Goal: Information Seeking & Learning: Learn about a topic

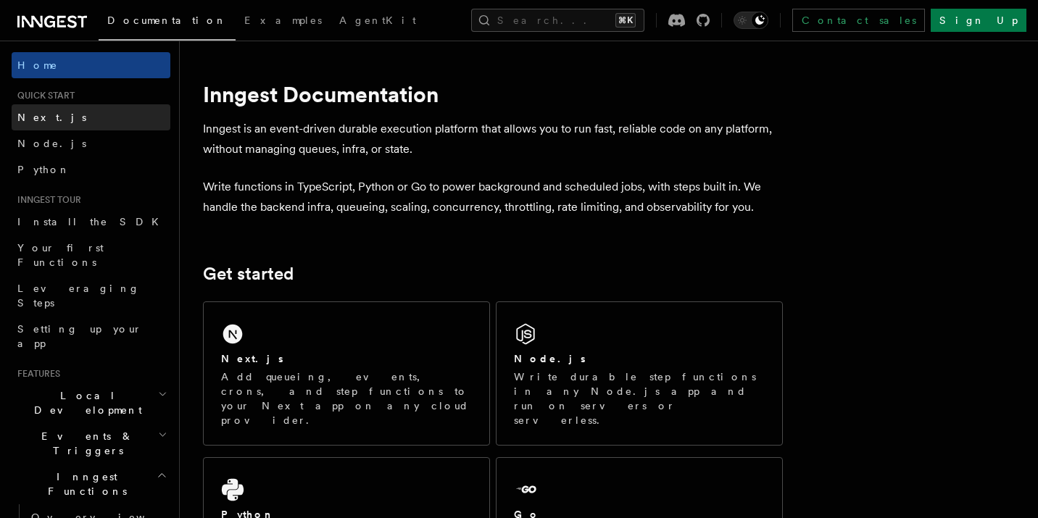
click at [49, 123] on link "Next.js" at bounding box center [91, 117] width 159 height 26
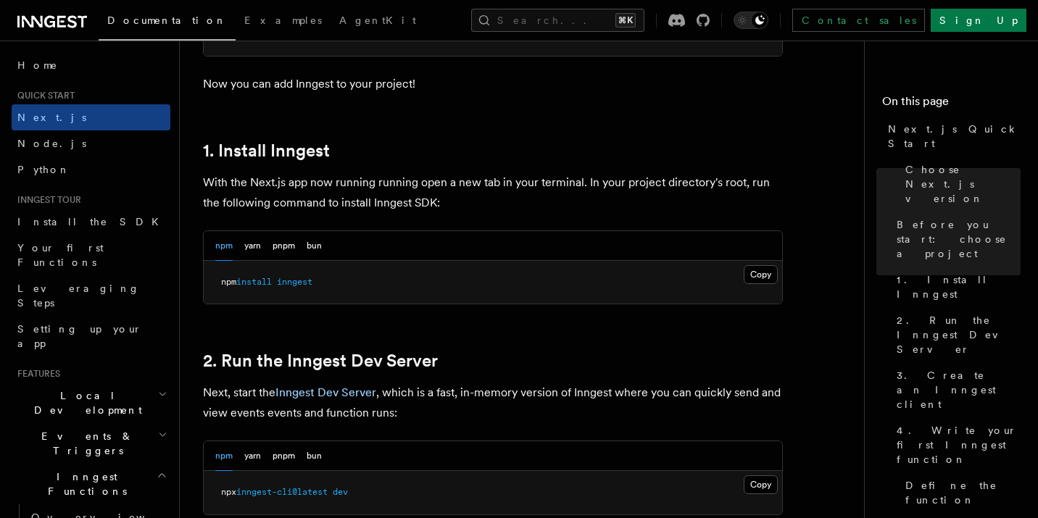
scroll to position [731, 0]
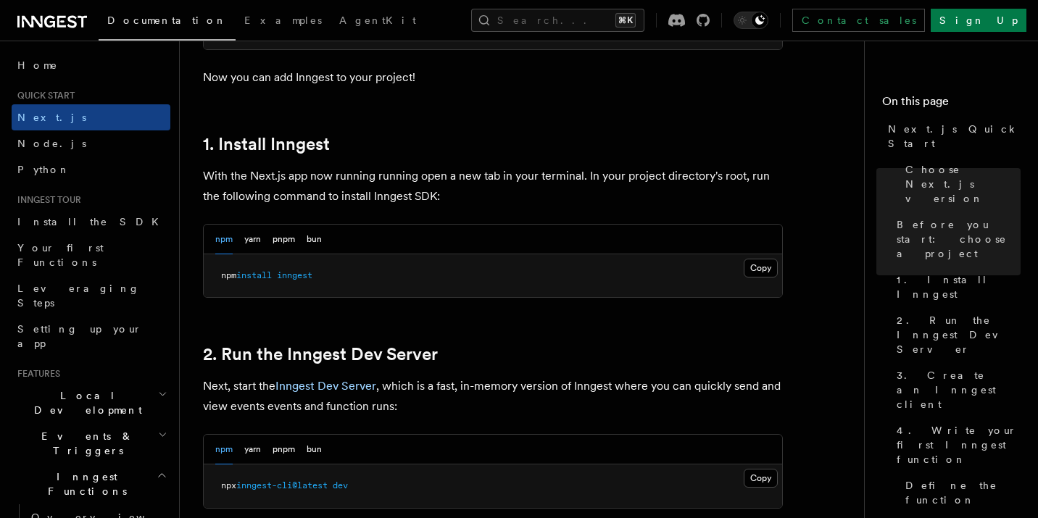
click at [278, 254] on pre "npm install inngest" at bounding box center [493, 275] width 578 height 43
click at [277, 246] on button "pnpm" at bounding box center [284, 240] width 22 height 30
click at [750, 265] on button "Copy Copied" at bounding box center [761, 268] width 34 height 19
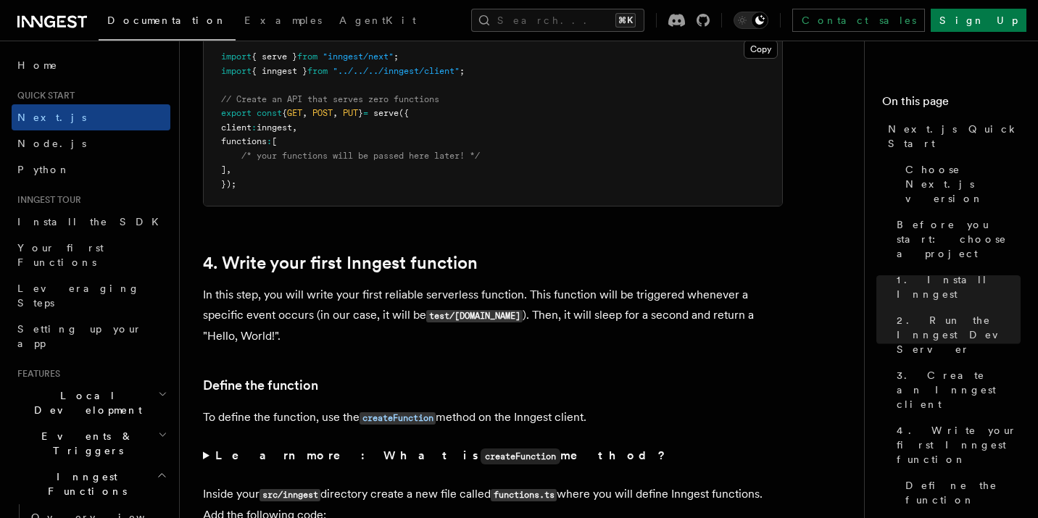
scroll to position [2157, 0]
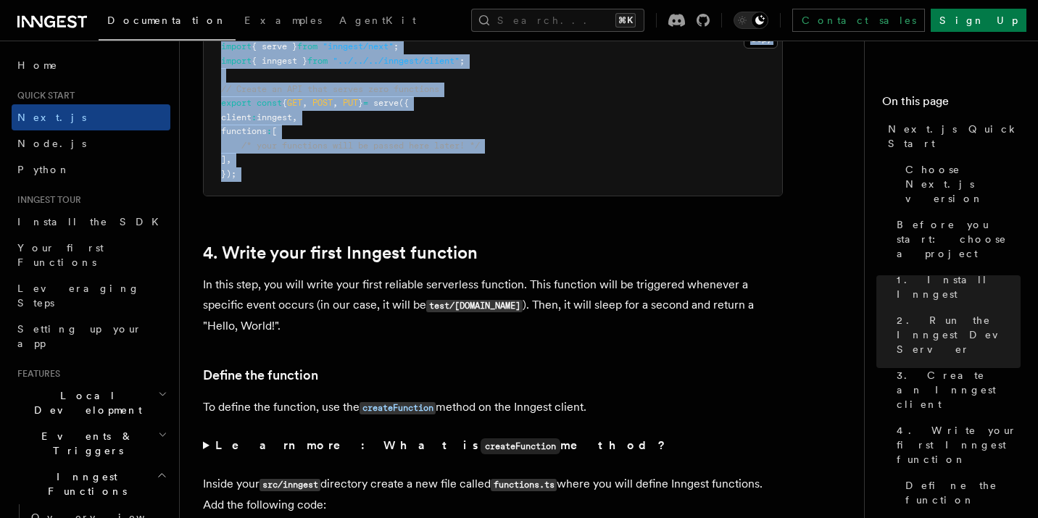
drag, startPoint x: 209, startPoint y: 109, endPoint x: 489, endPoint y: 220, distance: 300.7
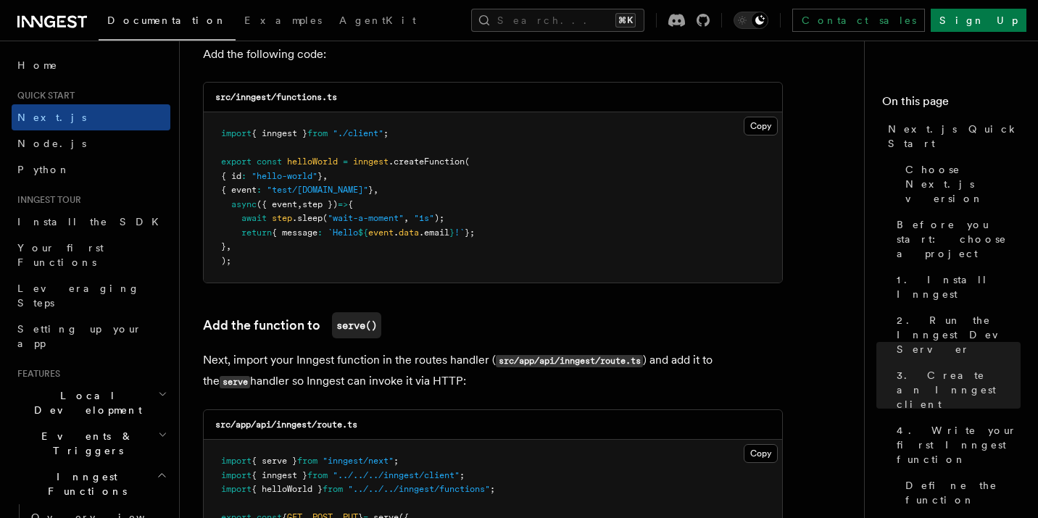
scroll to position [2680, 0]
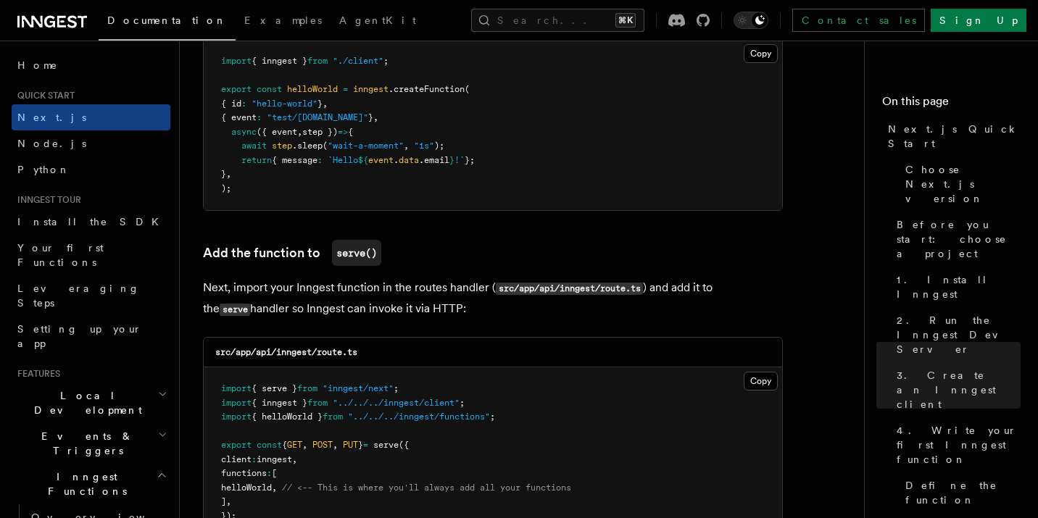
copy article "3. Create an Inngest client Inngest invokes your functions securely via an API …"
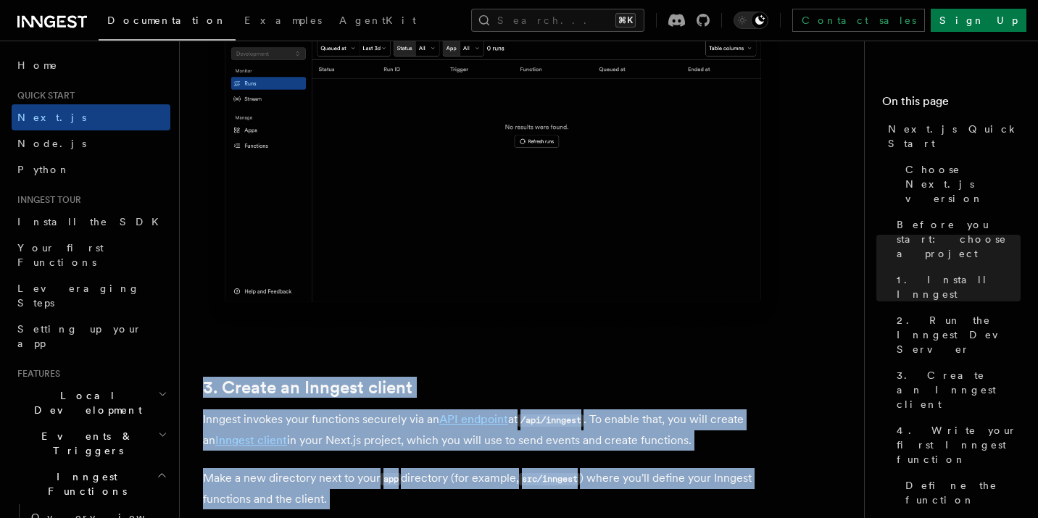
scroll to position [1532, 0]
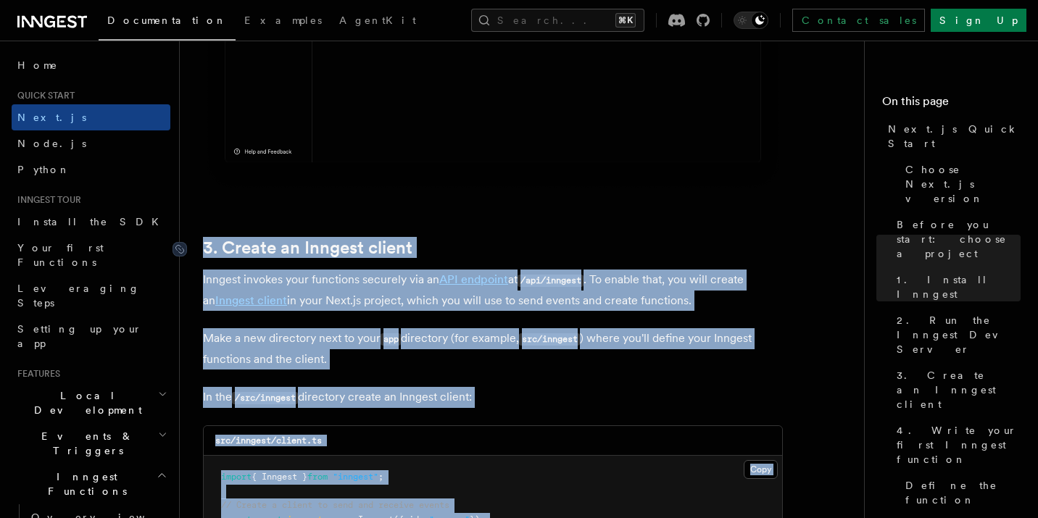
click at [238, 241] on link "3. Create an Inngest client" at bounding box center [307, 248] width 209 height 20
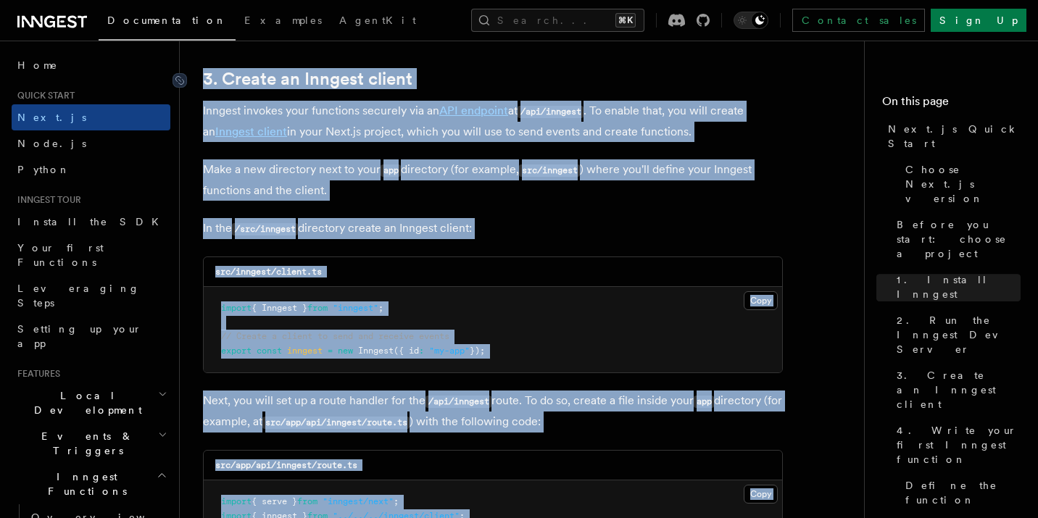
scroll to position [1593, 0]
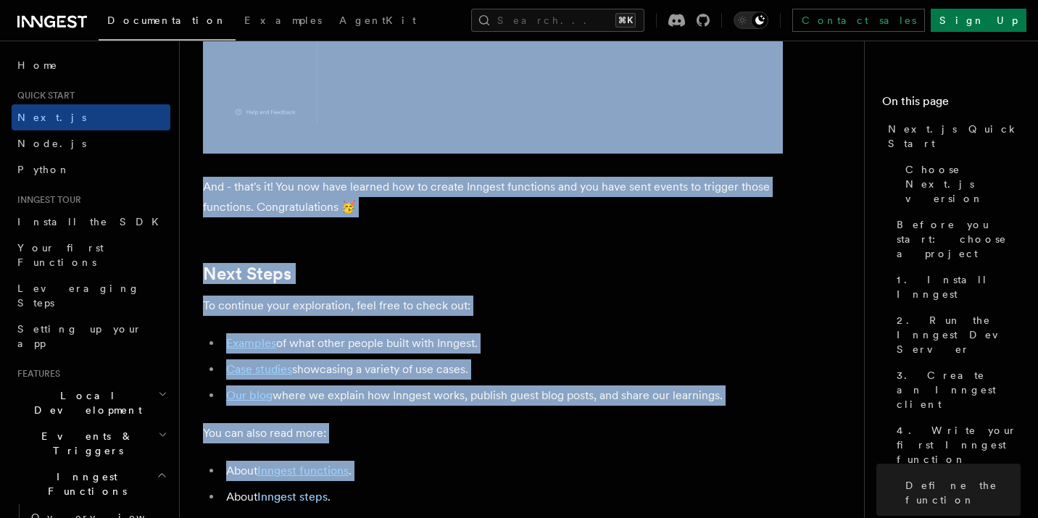
scroll to position [8933, 0]
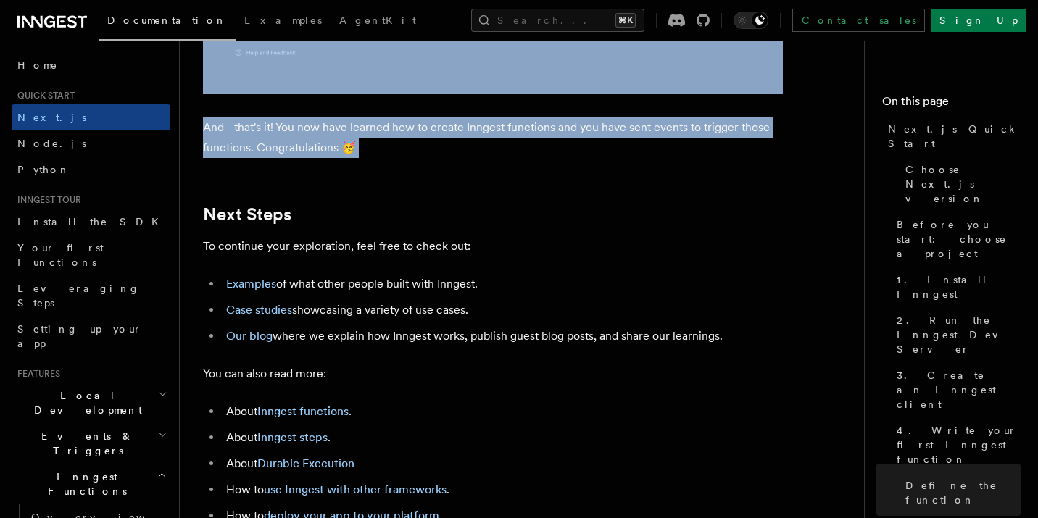
drag, startPoint x: 202, startPoint y: 169, endPoint x: 610, endPoint y: 211, distance: 409.6
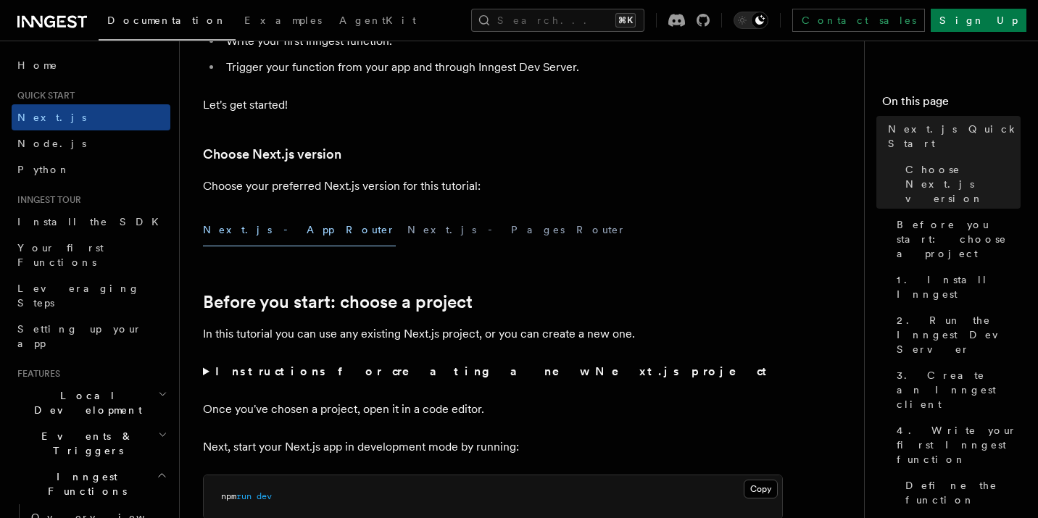
scroll to position [264, 0]
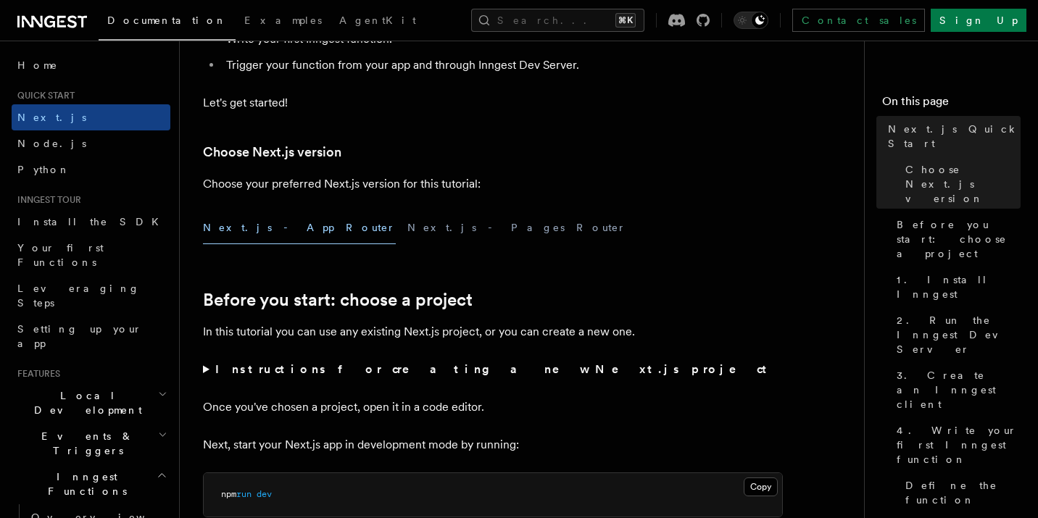
copy article "3. Create an Inngest client Inngest invokes your functions securely via an API …"
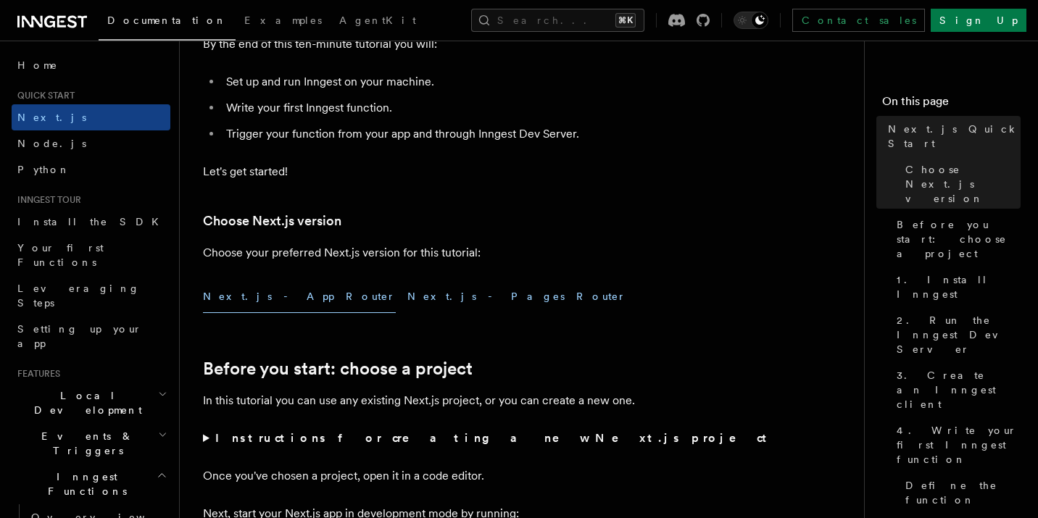
click at [407, 306] on button "Next.js - Pages Router" at bounding box center [516, 297] width 219 height 33
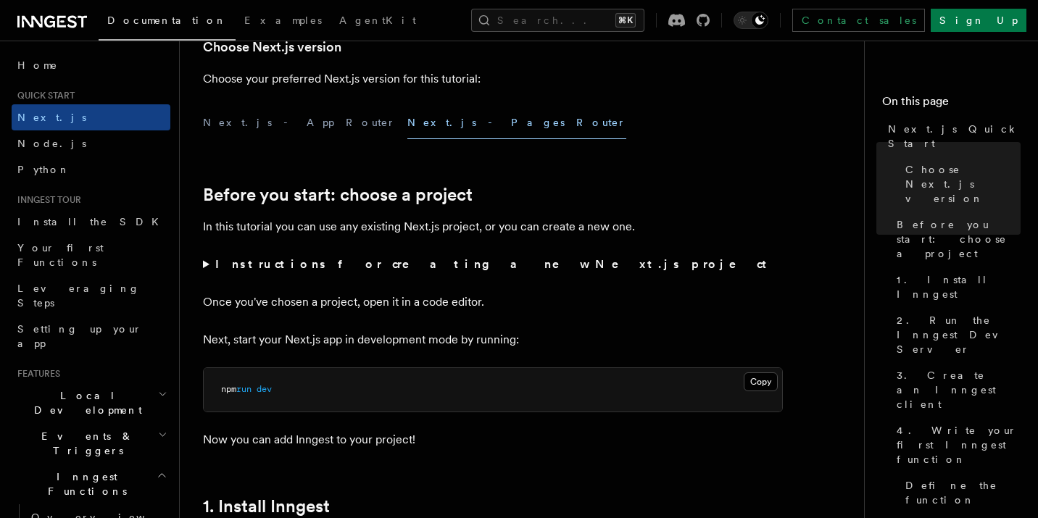
scroll to position [282, 0]
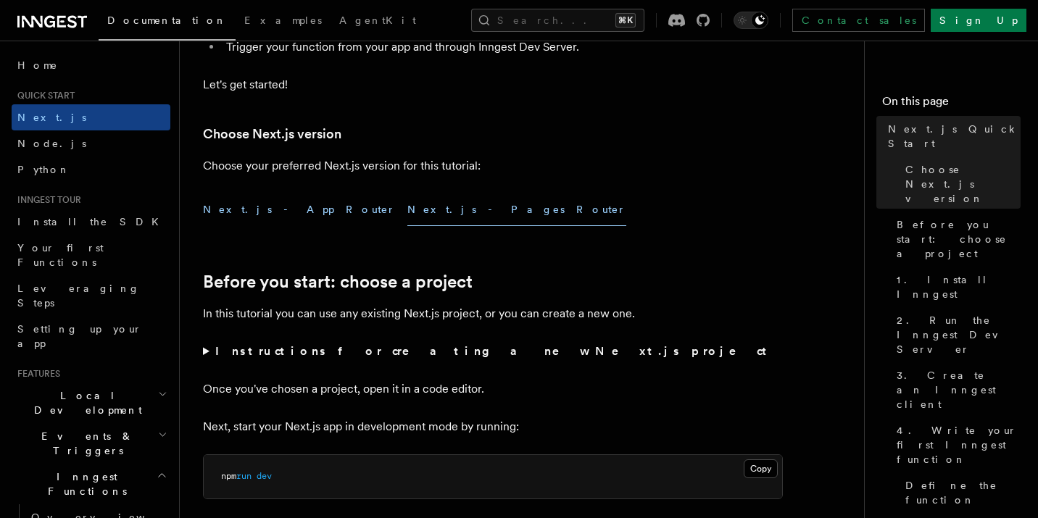
click at [253, 217] on button "Next.js - App Router" at bounding box center [299, 210] width 193 height 33
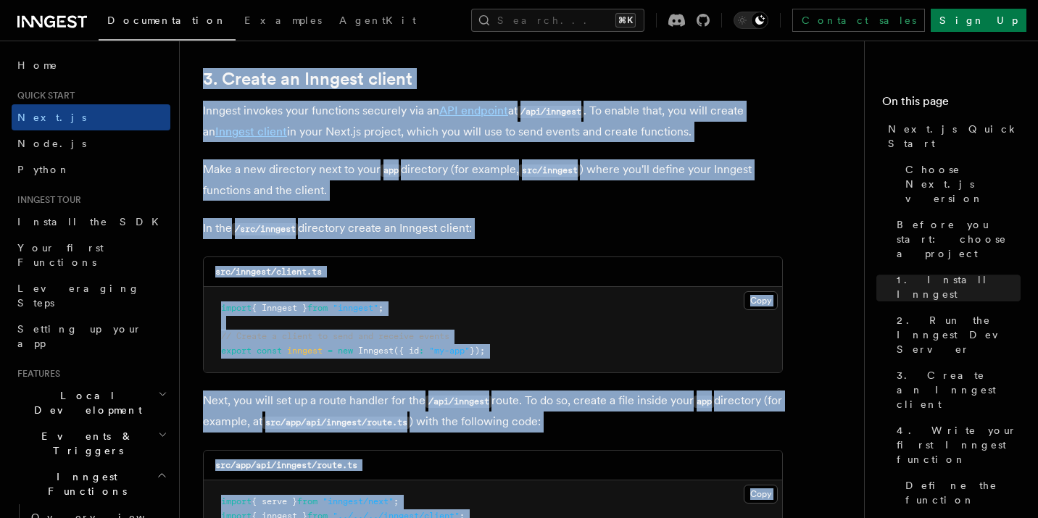
scroll to position [1362, 0]
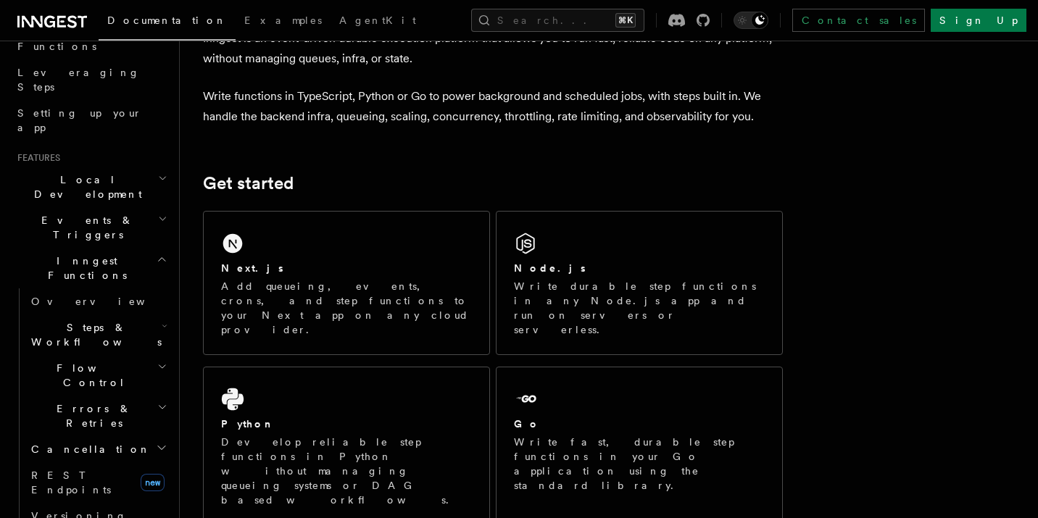
scroll to position [166, 0]
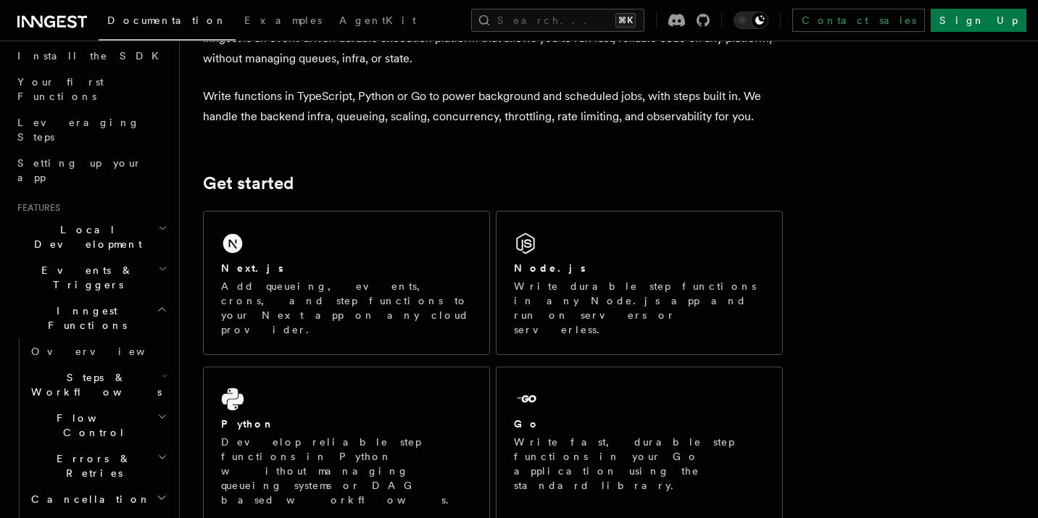
click at [133, 257] on h2 "Events & Triggers" at bounding box center [91, 277] width 159 height 41
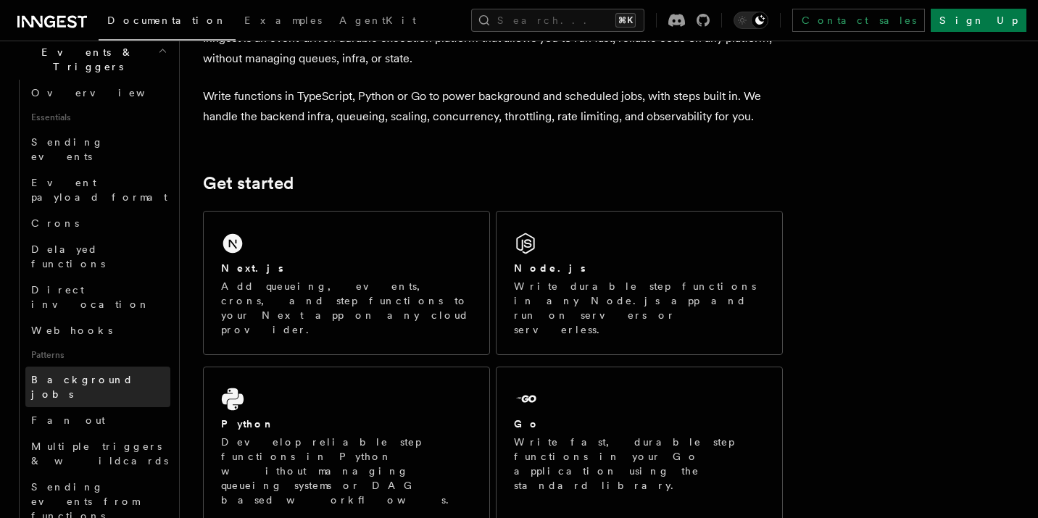
scroll to position [381, 0]
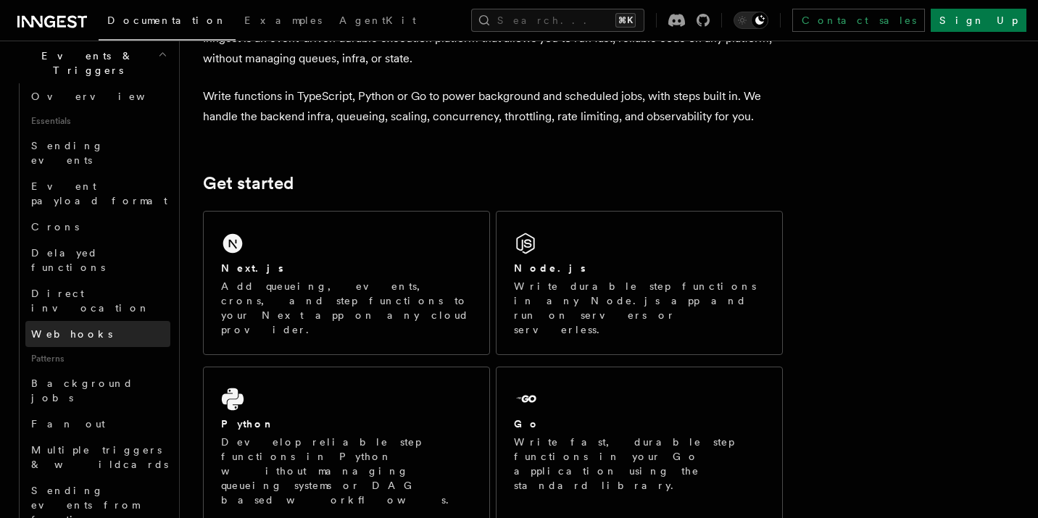
click at [102, 321] on link "Webhooks" at bounding box center [97, 334] width 145 height 26
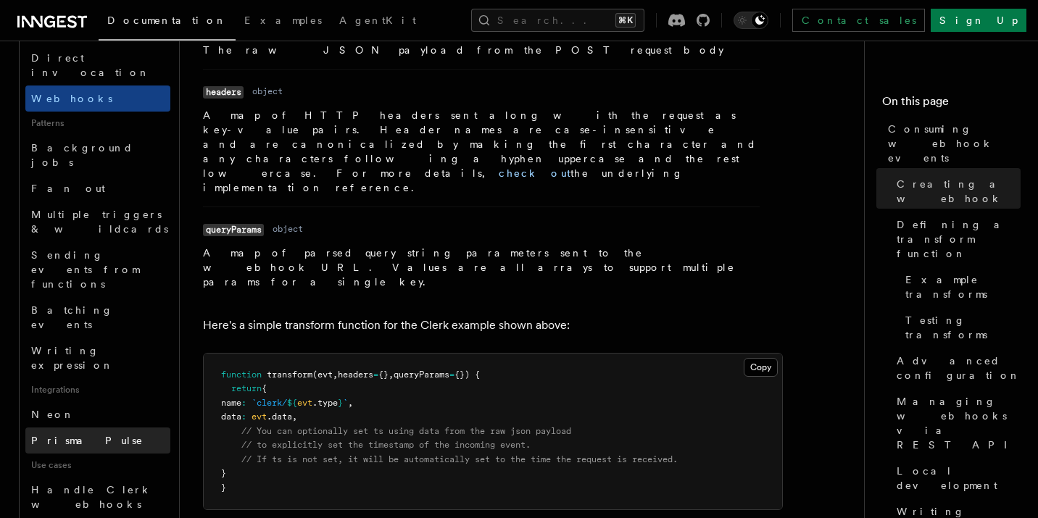
scroll to position [654, 0]
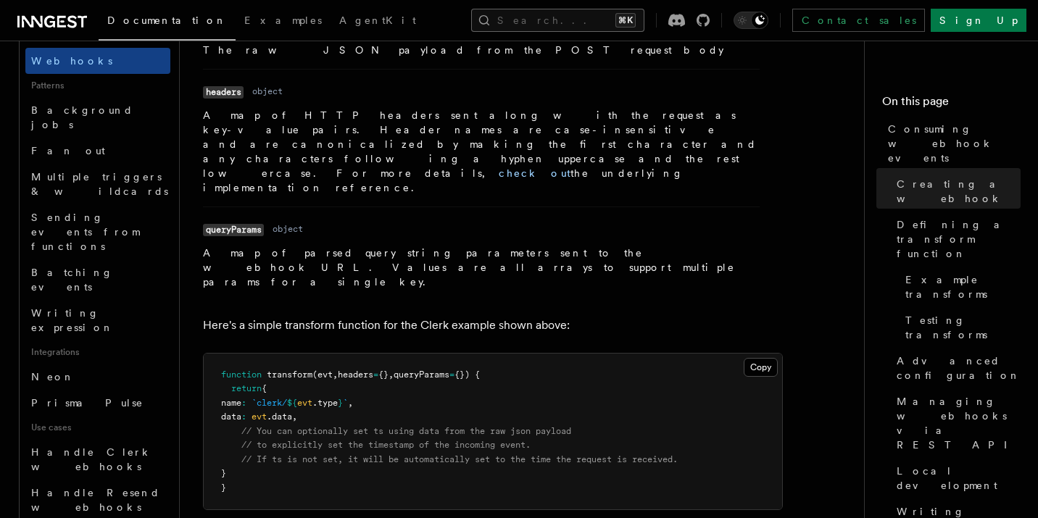
click at [526, 20] on button "Search... ⌘K" at bounding box center [557, 20] width 173 height 23
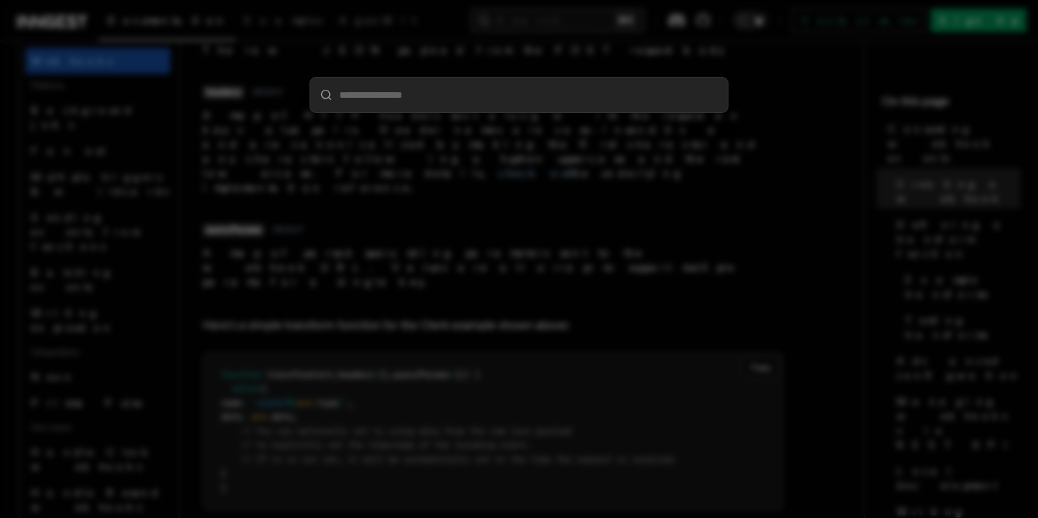
type input "*"
click at [386, 44] on div at bounding box center [519, 259] width 1038 height 518
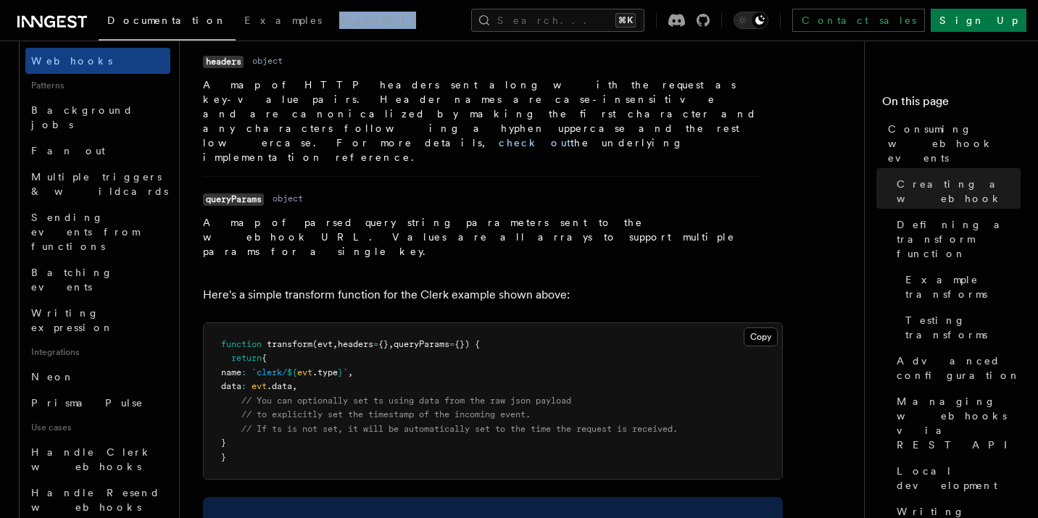
scroll to position [1654, 0]
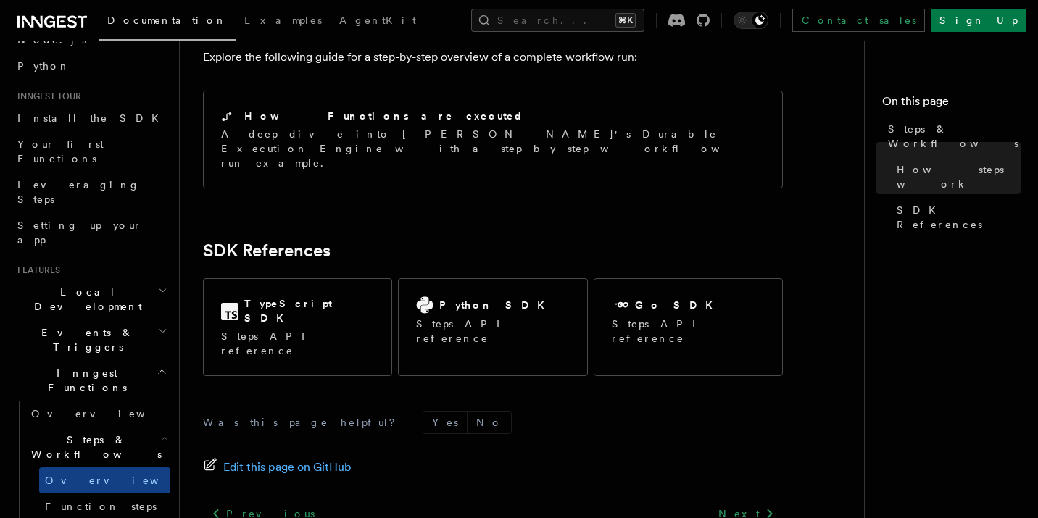
scroll to position [197, 0]
